Goal: Leave review/rating

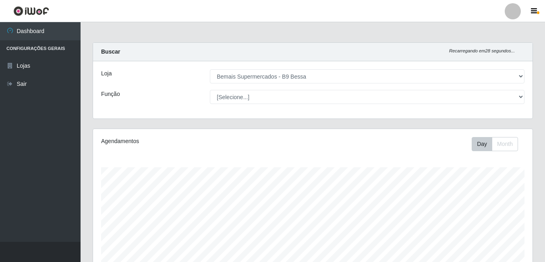
select select "410"
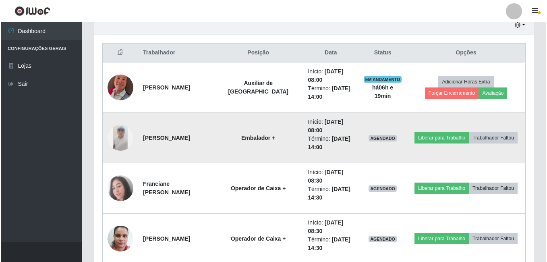
scroll to position [167, 440]
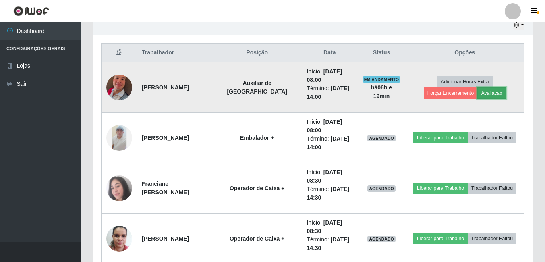
click at [478, 90] on button "Avaliação" at bounding box center [492, 92] width 29 height 11
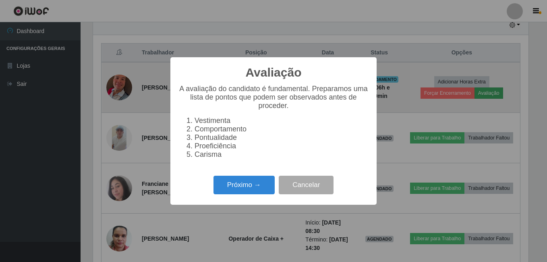
scroll to position [167, 436]
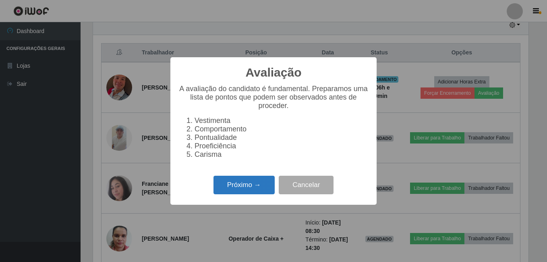
click at [265, 192] on button "Próximo →" at bounding box center [244, 185] width 61 height 19
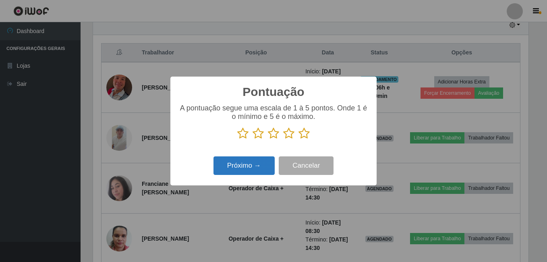
scroll to position [402801, 402533]
click at [303, 134] on icon at bounding box center [304, 133] width 11 height 12
click at [299, 139] on input "radio" at bounding box center [299, 139] width 0 height 0
click at [256, 164] on button "Próximo →" at bounding box center [244, 165] width 61 height 19
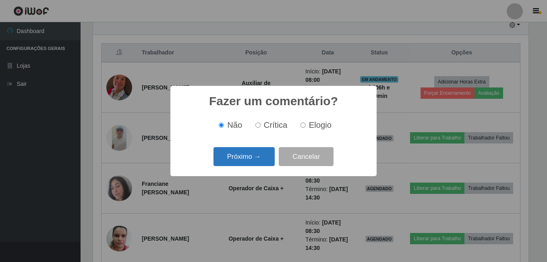
click at [257, 162] on button "Próximo →" at bounding box center [244, 156] width 61 height 19
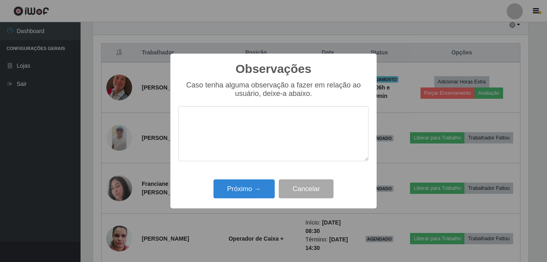
click at [255, 136] on textarea at bounding box center [274, 133] width 190 height 55
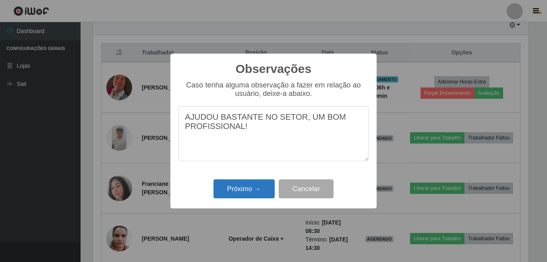
type textarea "AJUDOU BASTANTE NO SETOR, UM BOM PROFISSIONAL!"
click at [241, 193] on button "Próximo →" at bounding box center [244, 188] width 61 height 19
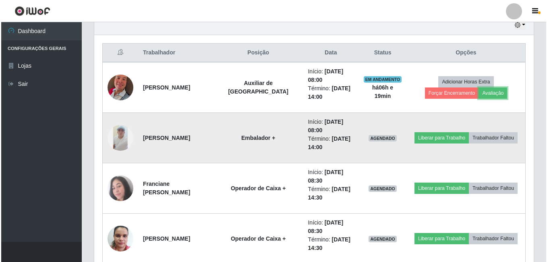
scroll to position [167, 440]
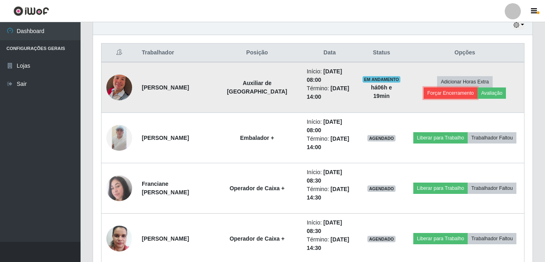
click at [478, 87] on button "Forçar Encerramento" at bounding box center [451, 92] width 54 height 11
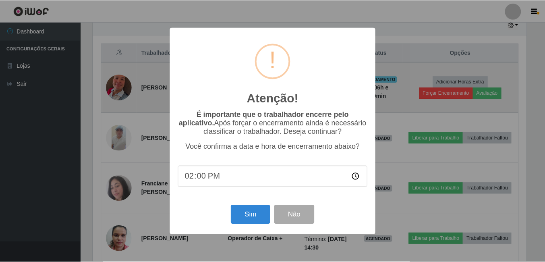
scroll to position [167, 436]
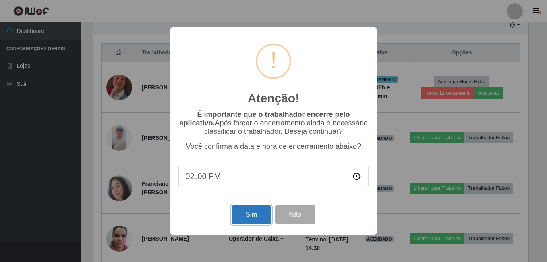
click at [253, 210] on button "Sim" at bounding box center [251, 214] width 39 height 19
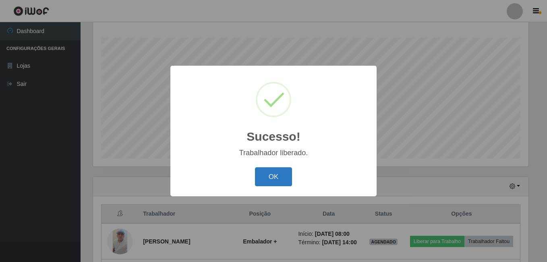
click at [272, 175] on button "OK" at bounding box center [273, 176] width 37 height 19
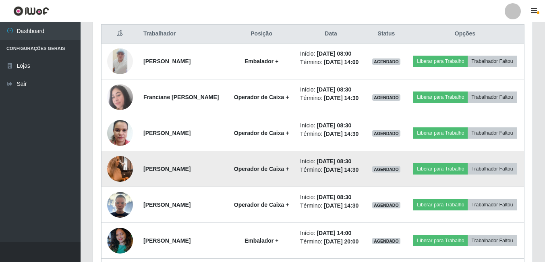
scroll to position [331, 0]
